Goal: Transaction & Acquisition: Purchase product/service

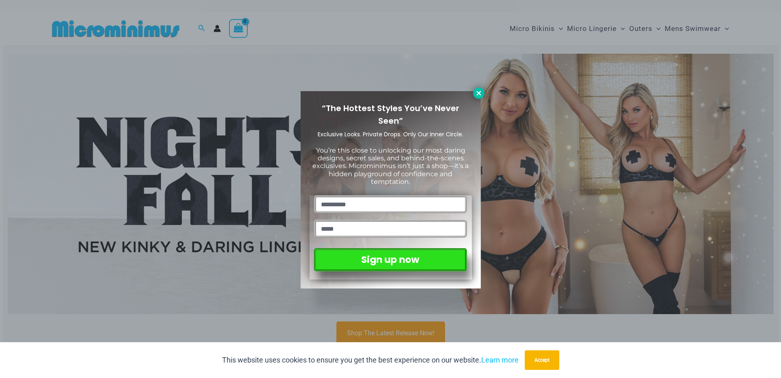
click at [480, 94] on icon at bounding box center [478, 92] width 7 height 7
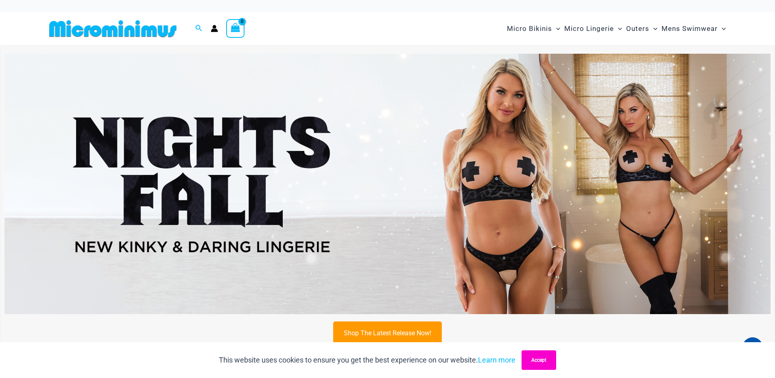
click at [544, 360] on button "Accept" at bounding box center [539, 360] width 35 height 20
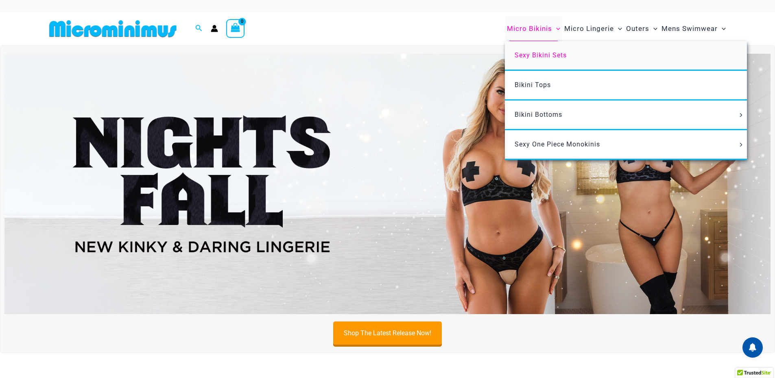
click at [545, 56] on span "Sexy Bikini Sets" at bounding box center [541, 55] width 52 height 8
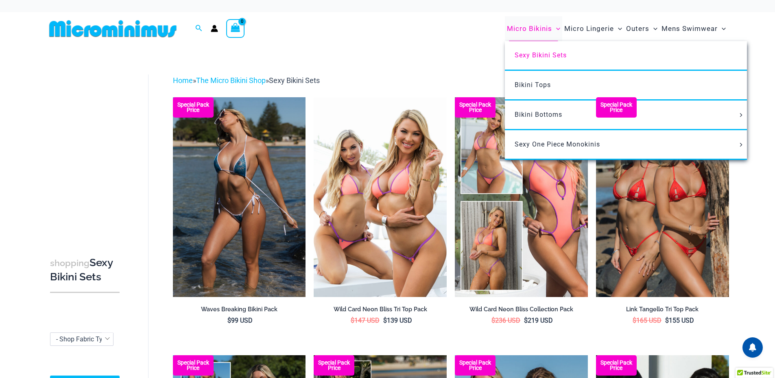
click at [532, 29] on span "Micro Bikinis" at bounding box center [529, 28] width 45 height 21
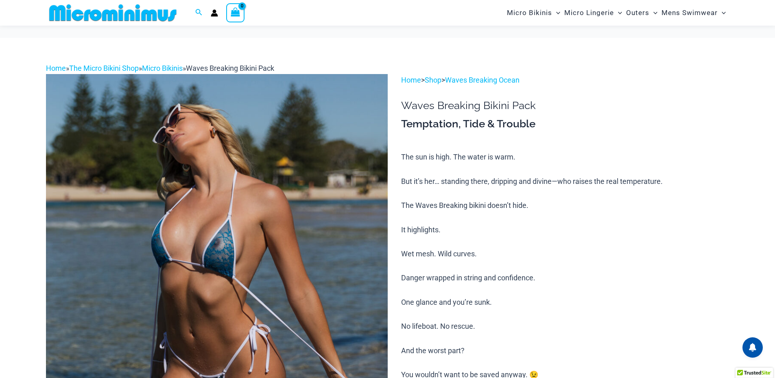
drag, startPoint x: 244, startPoint y: 183, endPoint x: 650, endPoint y: 181, distance: 405.6
click at [650, 181] on p "The sun is high. The water is warm. But it’s her… standing there, dripping and …" at bounding box center [565, 265] width 328 height 229
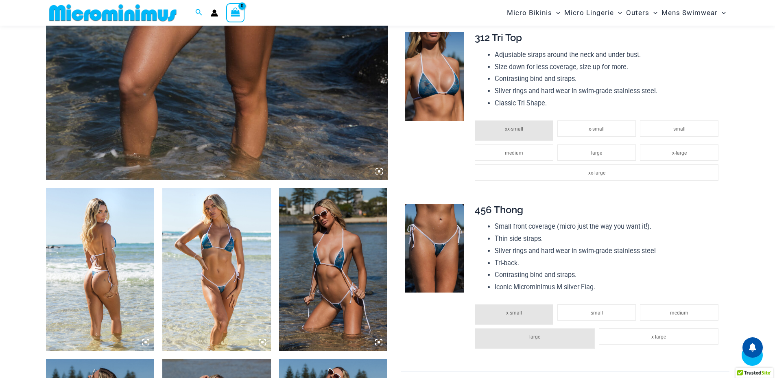
scroll to position [325, 0]
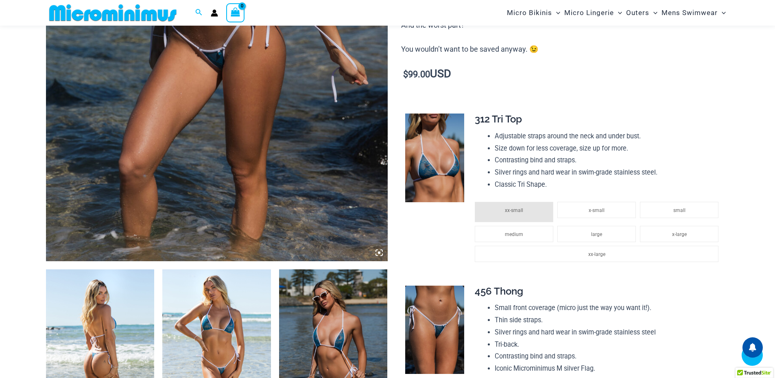
click at [380, 255] on icon at bounding box center [378, 252] width 7 height 7
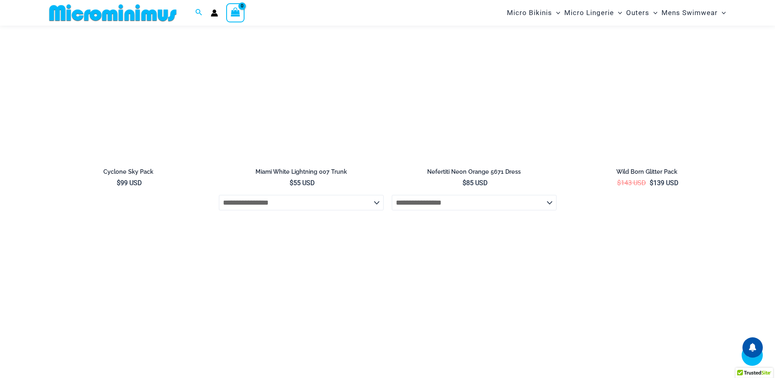
scroll to position [1464, 0]
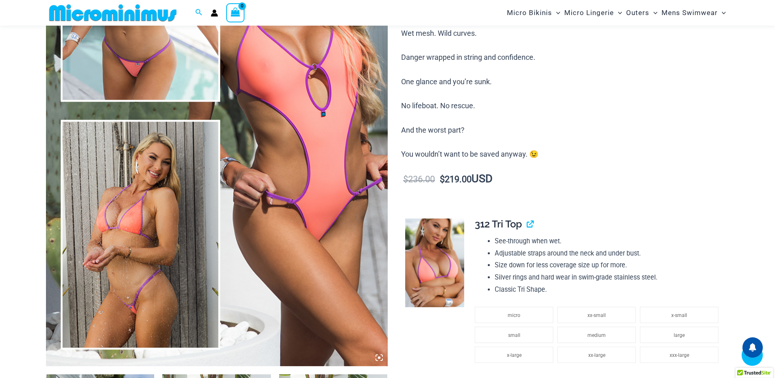
scroll to position [399, 0]
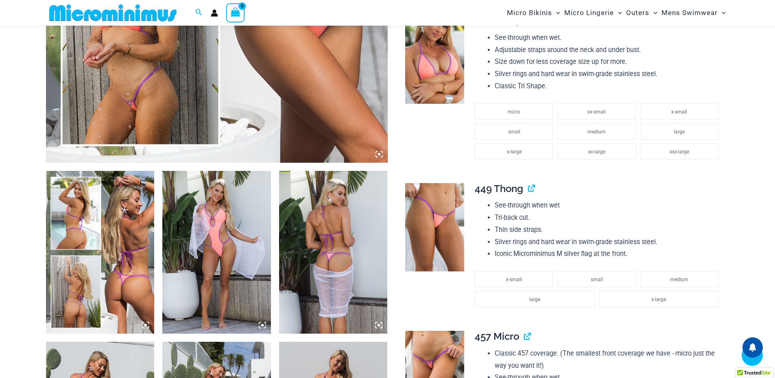
click at [120, 252] on img at bounding box center [100, 252] width 109 height 163
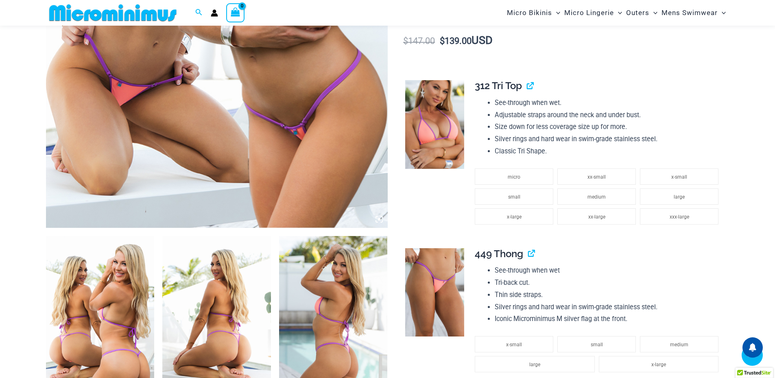
scroll to position [318, 0]
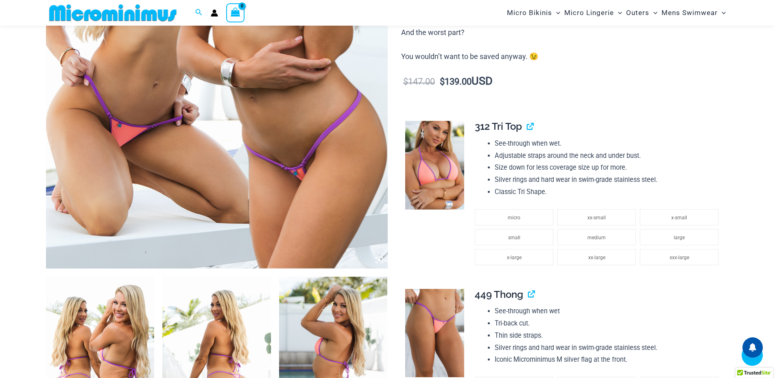
click at [379, 260] on icon at bounding box center [379, 260] width 2 height 2
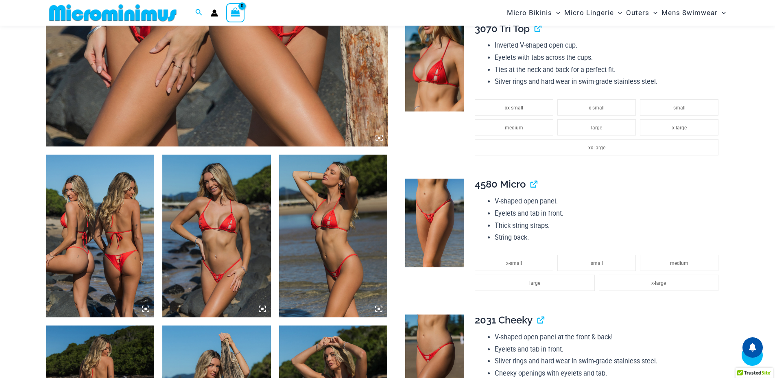
scroll to position [603, 0]
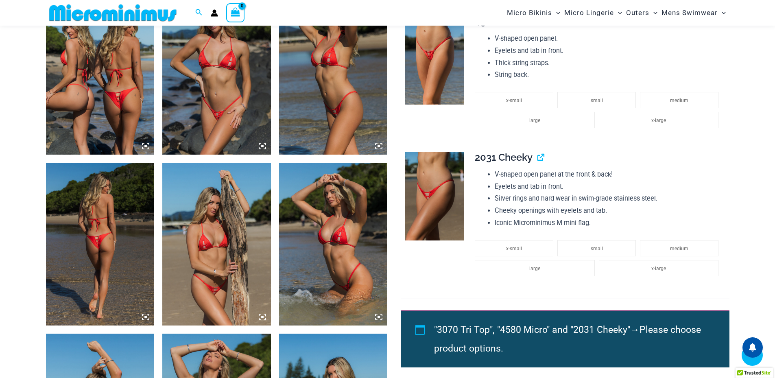
click at [138, 115] on img at bounding box center [100, 73] width 109 height 163
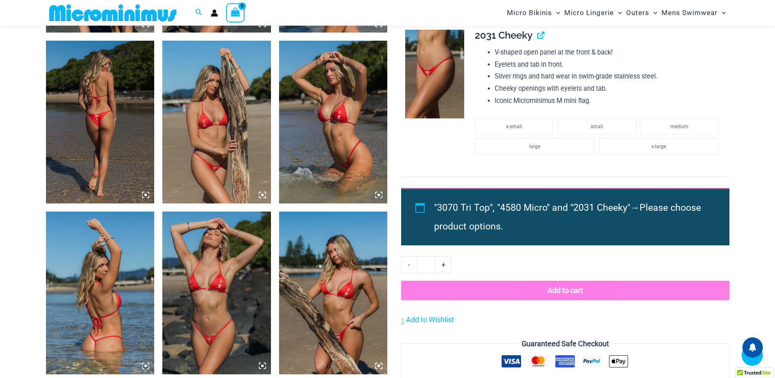
click at [108, 137] on img at bounding box center [100, 122] width 109 height 163
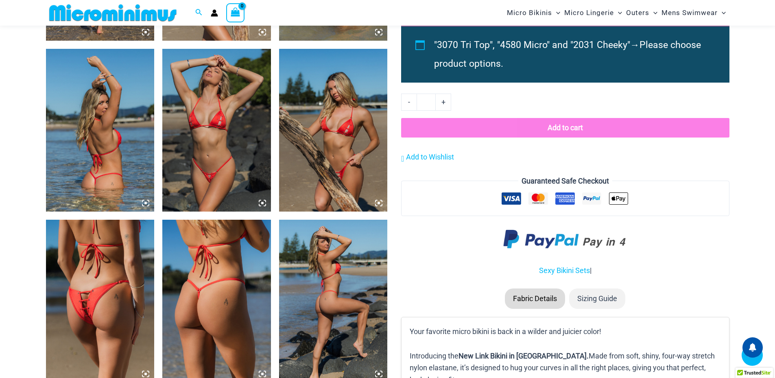
click at [97, 263] on img at bounding box center [100, 301] width 109 height 163
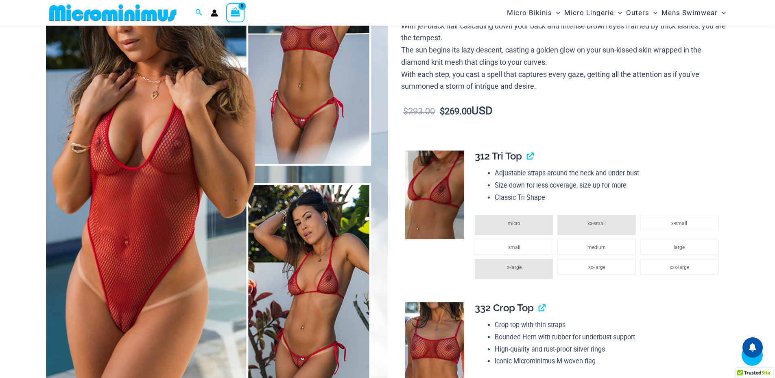
scroll to position [359, 0]
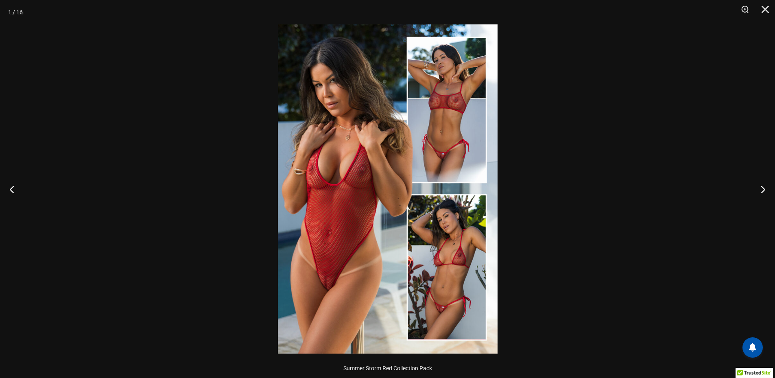
click at [382, 162] on img at bounding box center [388, 188] width 220 height 329
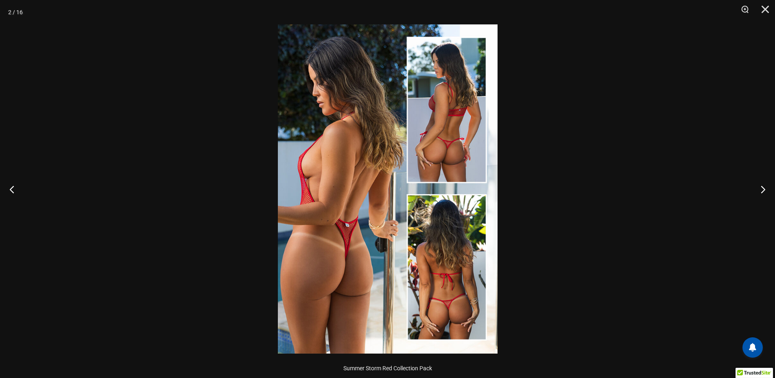
click at [406, 199] on img at bounding box center [388, 188] width 220 height 329
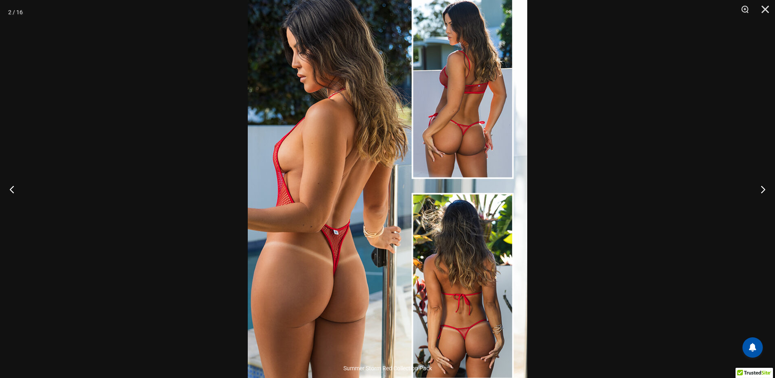
click at [406, 199] on img at bounding box center [387, 186] width 279 height 419
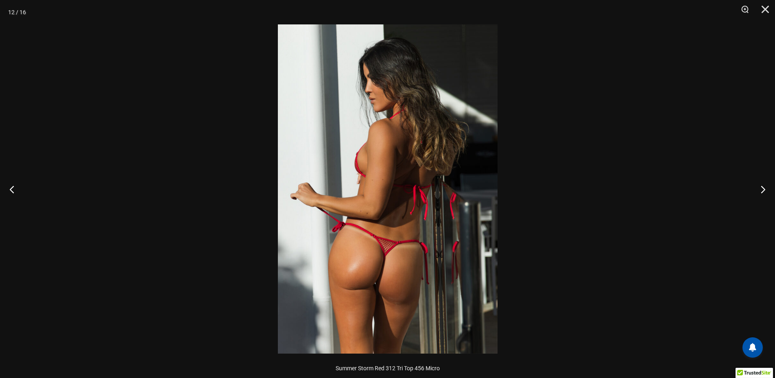
click at [419, 204] on img at bounding box center [388, 188] width 220 height 329
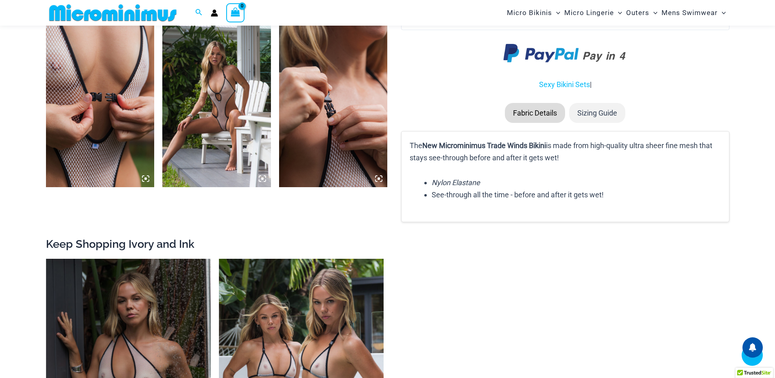
scroll to position [1416, 0]
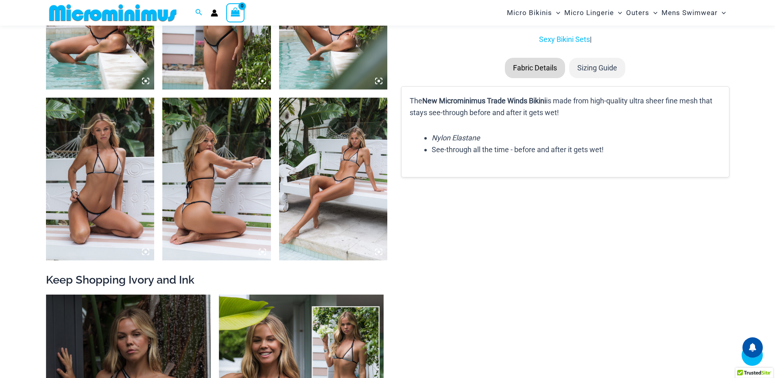
scroll to position [1213, 0]
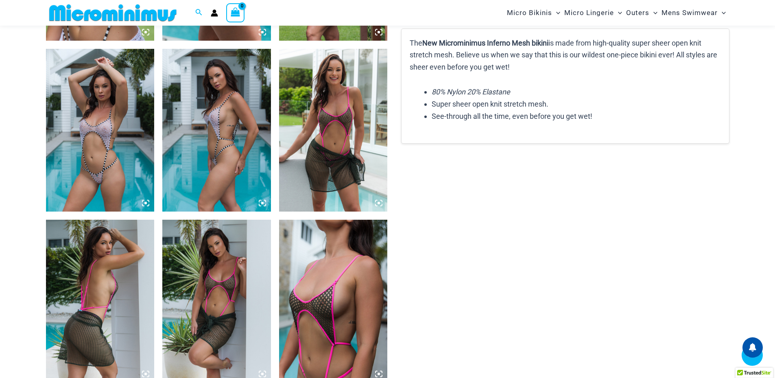
scroll to position [1132, 0]
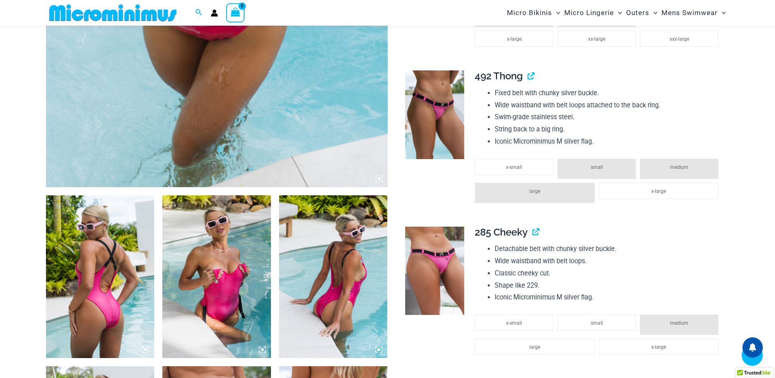
scroll to position [644, 0]
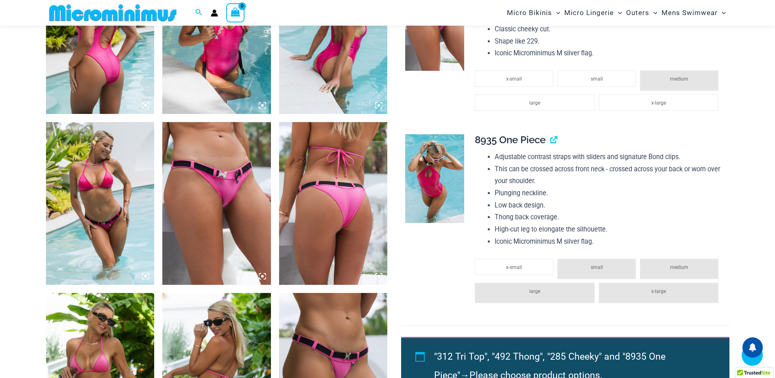
click at [352, 200] on img at bounding box center [333, 203] width 109 height 163
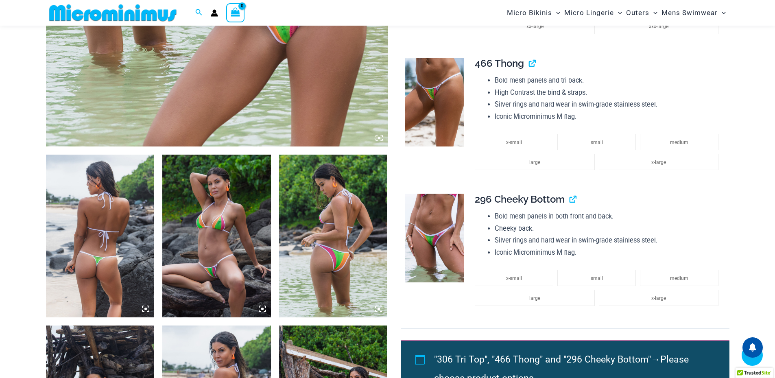
scroll to position [562, 0]
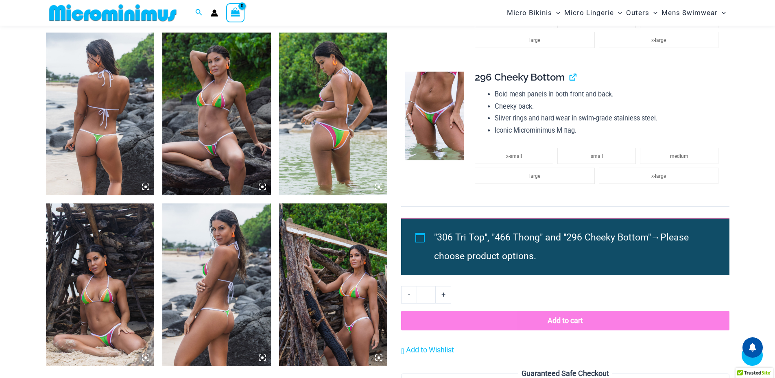
click at [131, 138] on img at bounding box center [100, 114] width 109 height 163
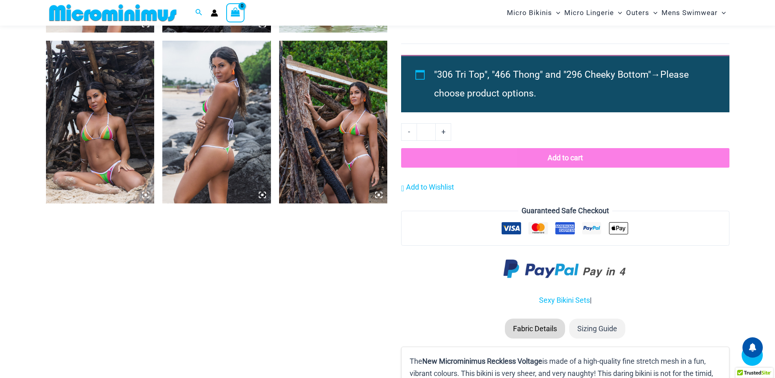
scroll to position [847, 0]
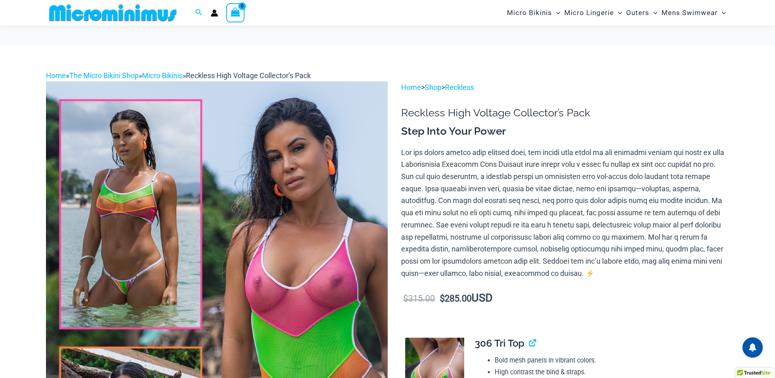
scroll to position [41, 0]
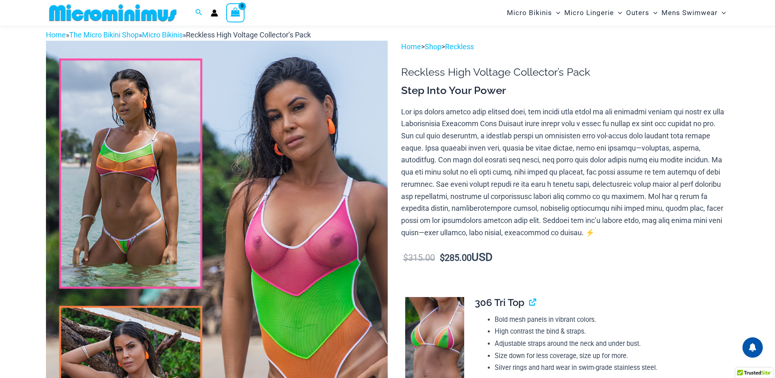
click at [299, 229] on img at bounding box center [217, 297] width 342 height 513
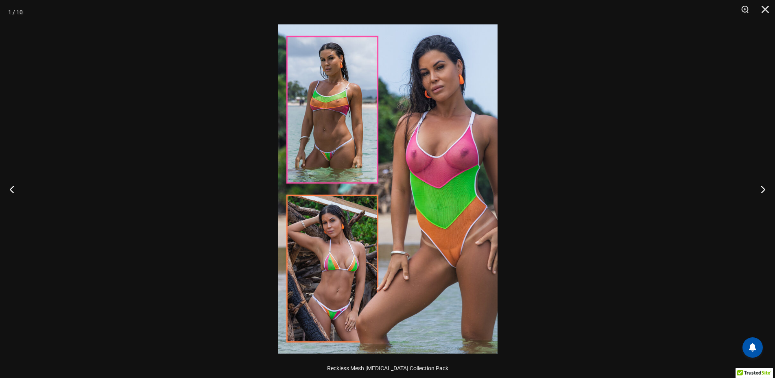
click at [417, 194] on img at bounding box center [388, 188] width 220 height 329
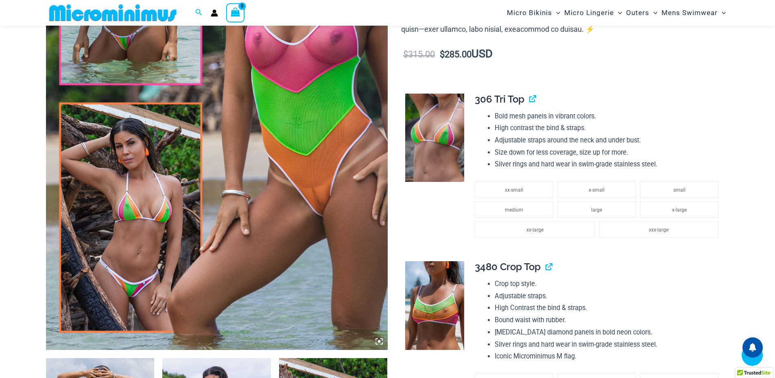
scroll to position [399, 0]
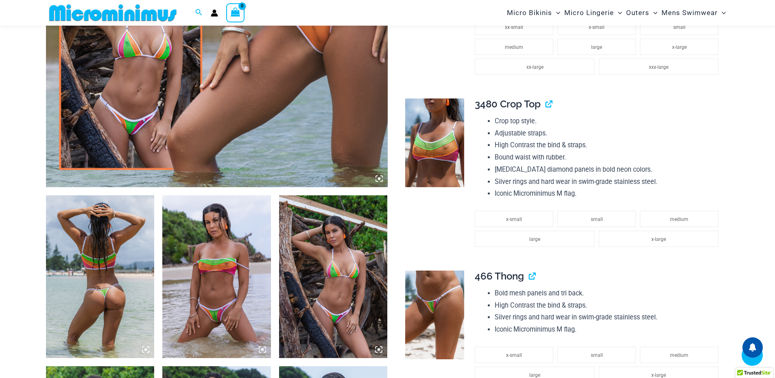
click at [105, 249] on img at bounding box center [100, 276] width 109 height 163
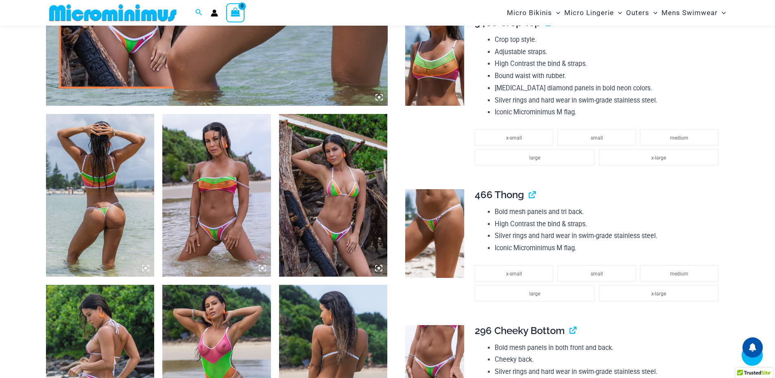
scroll to position [562, 0]
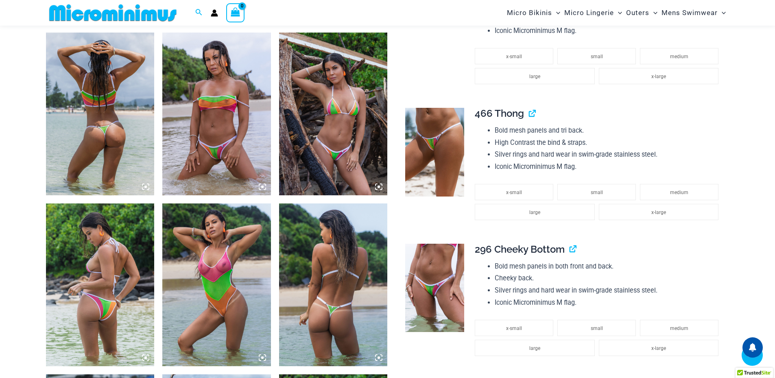
click at [230, 245] on img at bounding box center [216, 284] width 109 height 163
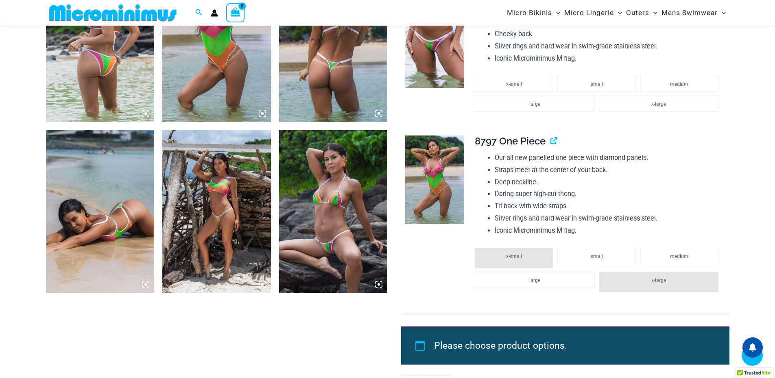
scroll to position [888, 0]
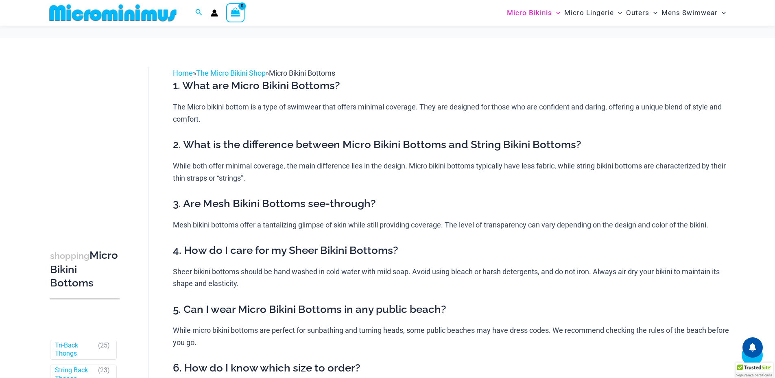
scroll to position [318, 0]
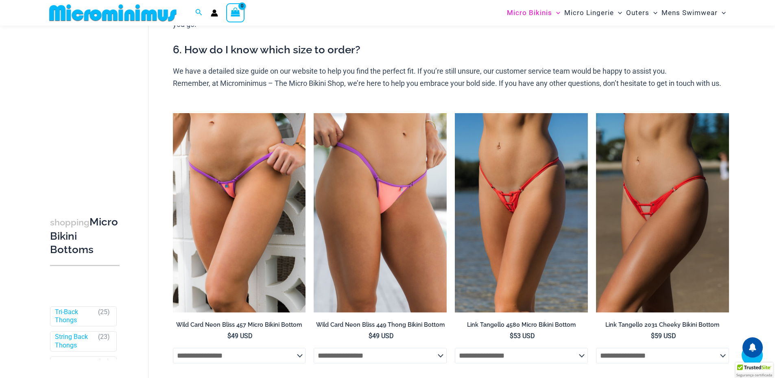
drag, startPoint x: 671, startPoint y: 267, endPoint x: 666, endPoint y: 267, distance: 5.3
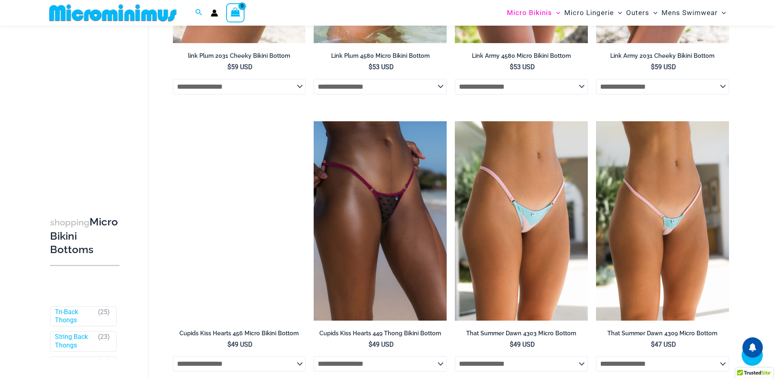
scroll to position [2515, 0]
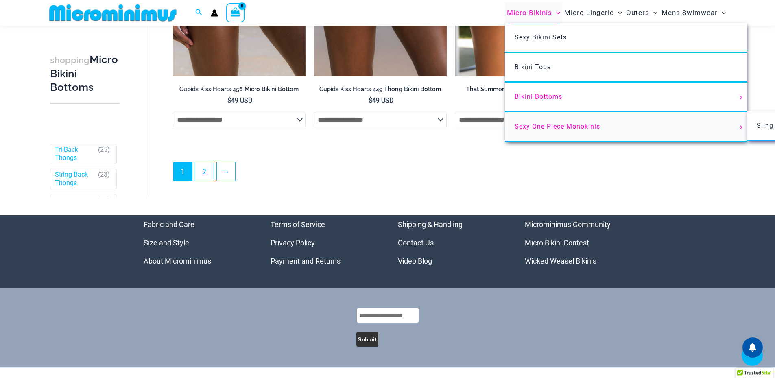
click at [561, 127] on span "Sexy One Piece Monokinis" at bounding box center [557, 126] width 85 height 8
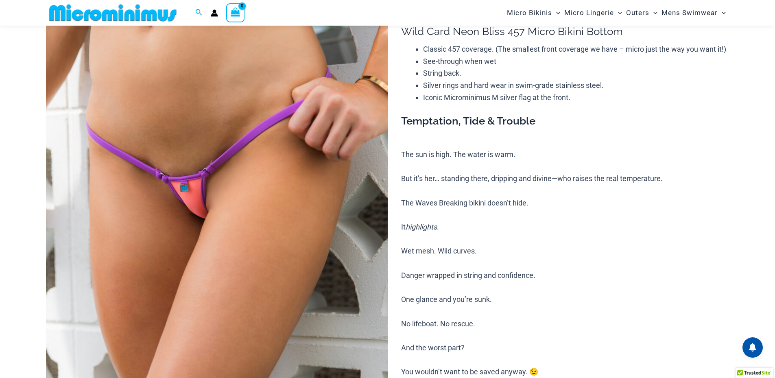
scroll to position [115, 0]
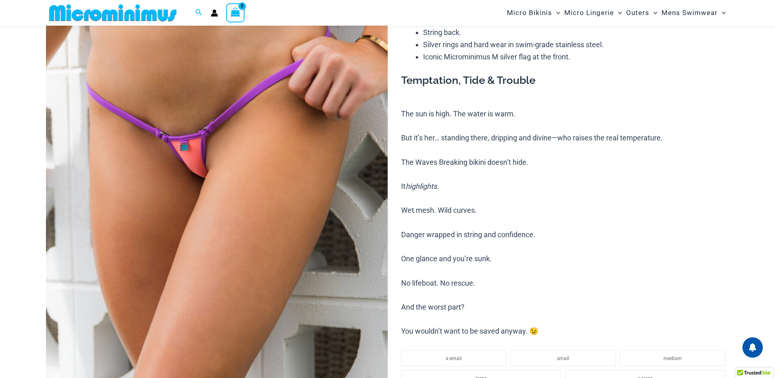
click at [287, 213] on img at bounding box center [217, 215] width 342 height 513
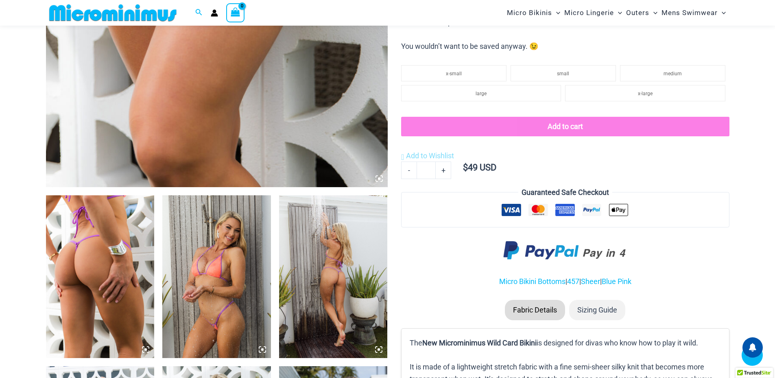
scroll to position [684, 0]
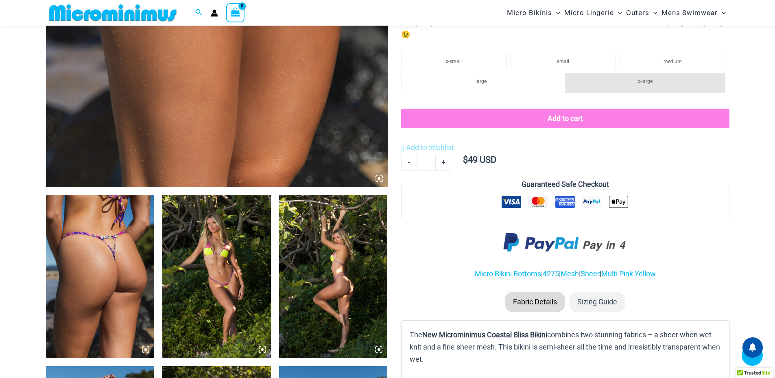
scroll to position [603, 0]
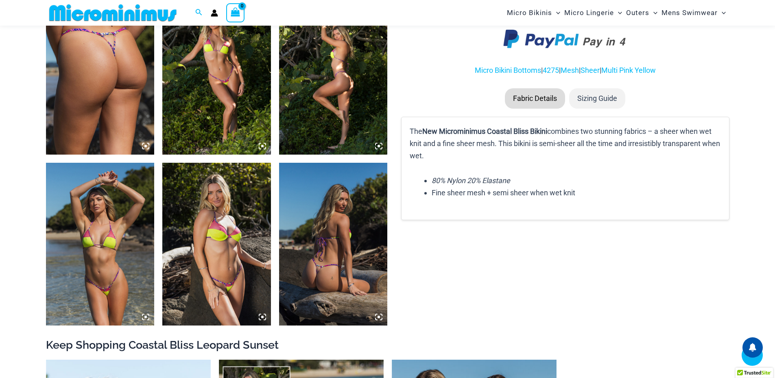
click at [148, 98] on img at bounding box center [100, 73] width 109 height 163
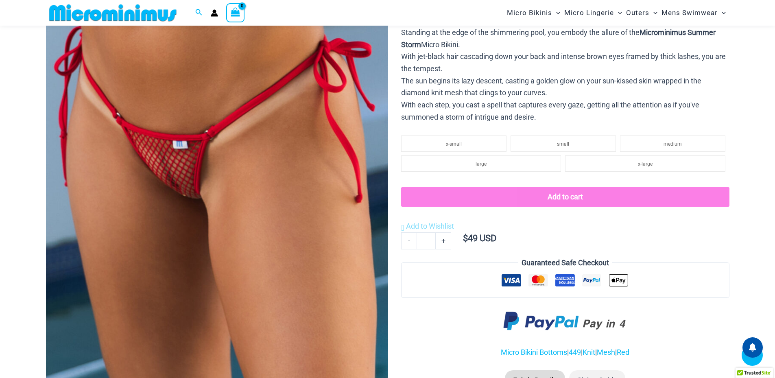
scroll to position [399, 0]
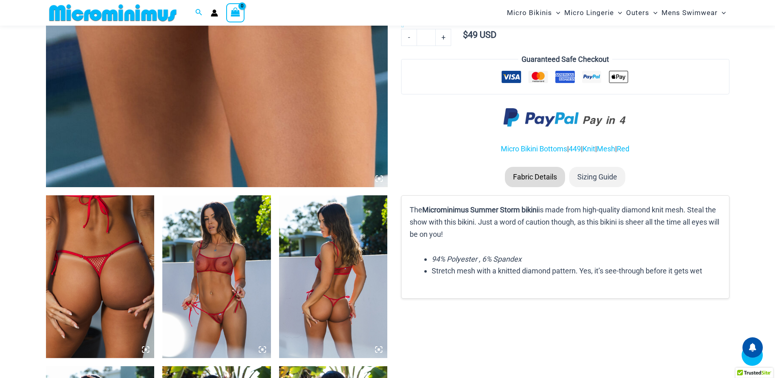
click at [123, 242] on img at bounding box center [100, 276] width 109 height 163
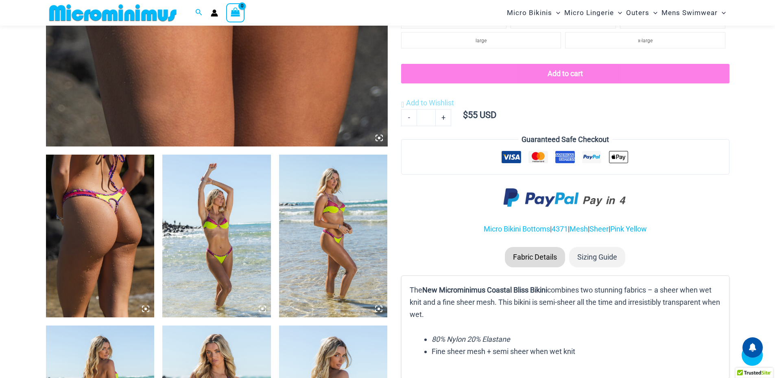
scroll to position [644, 0]
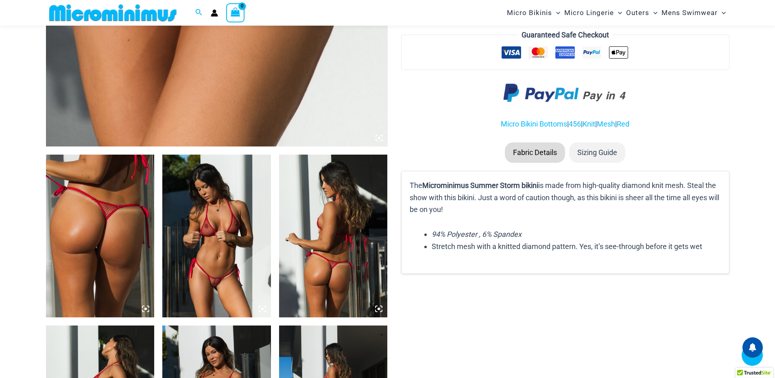
scroll to position [644, 0]
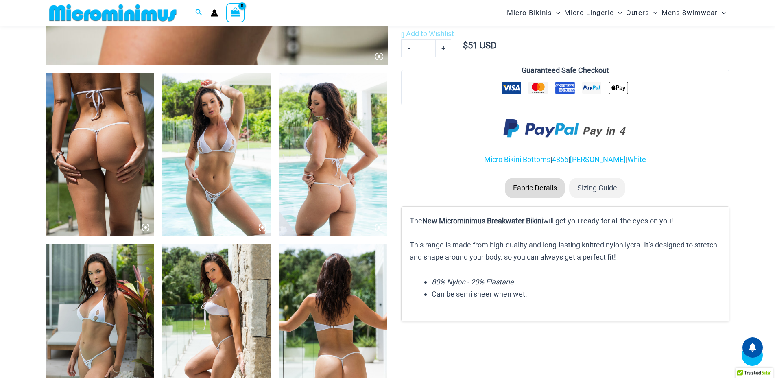
scroll to position [684, 0]
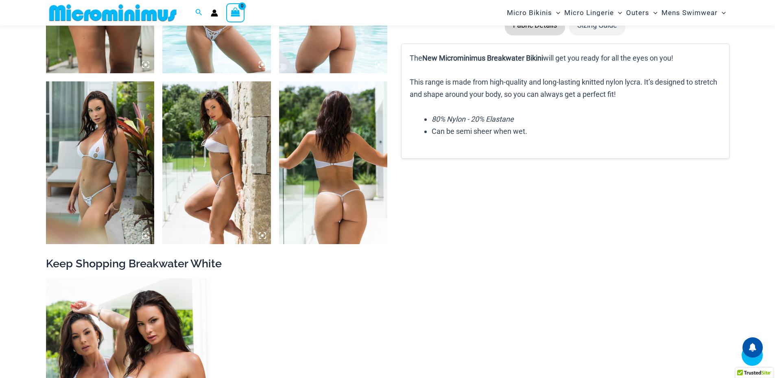
click at [334, 143] on img at bounding box center [333, 162] width 109 height 163
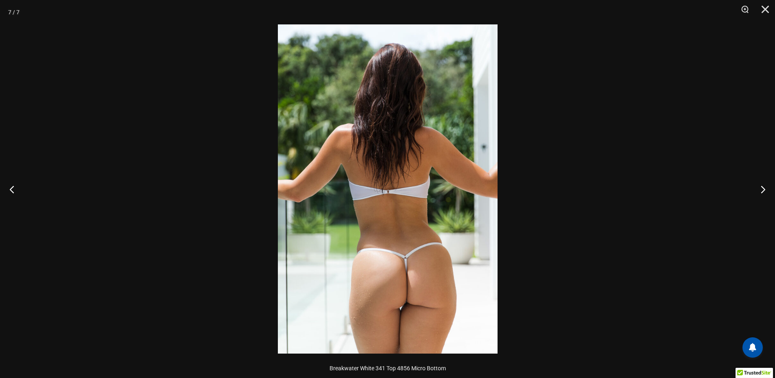
click at [412, 268] on img at bounding box center [388, 188] width 220 height 329
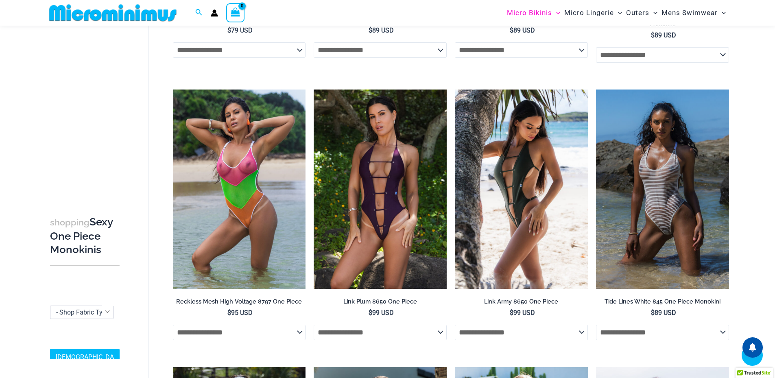
scroll to position [1050, 0]
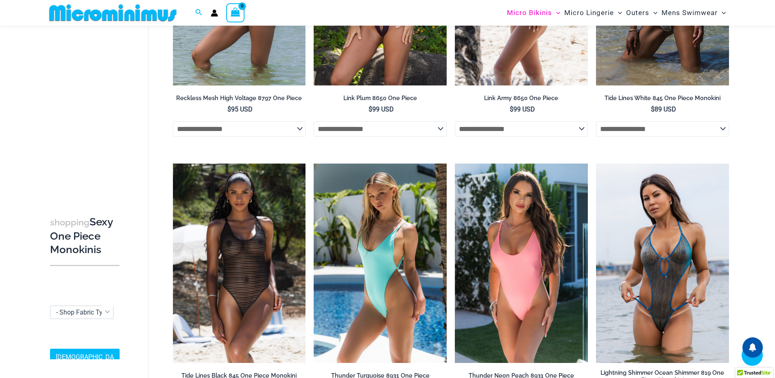
click at [147, 12] on img at bounding box center [113, 13] width 134 height 18
